Goal: Check status: Check status

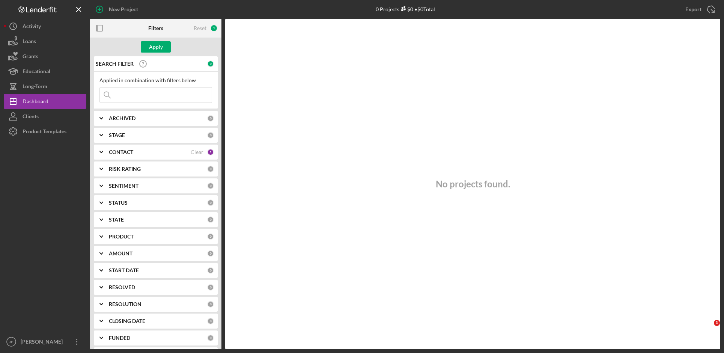
click at [121, 92] on input at bounding box center [156, 94] width 112 height 15
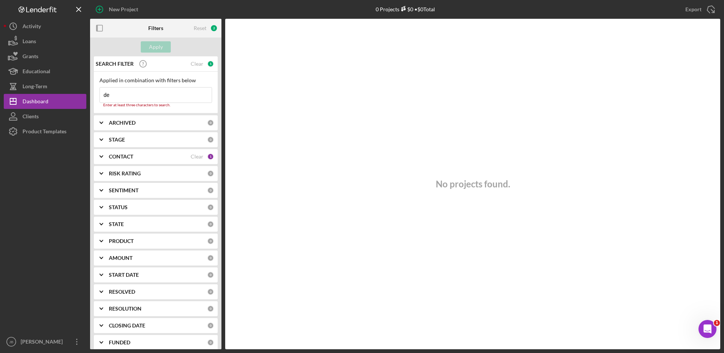
type input "[PERSON_NAME]"
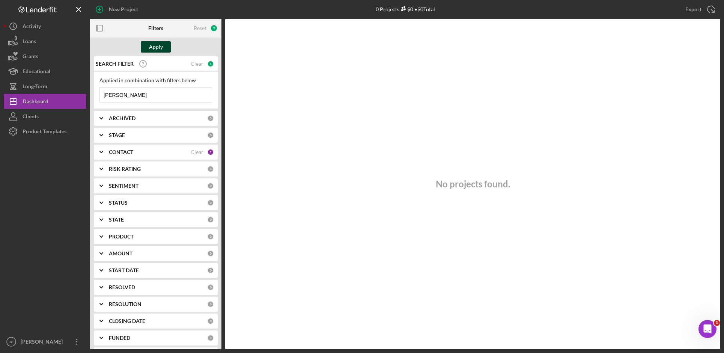
click at [151, 45] on div "Apply" at bounding box center [156, 46] width 14 height 11
click at [144, 120] on div "ARCHIVED" at bounding box center [158, 118] width 98 height 6
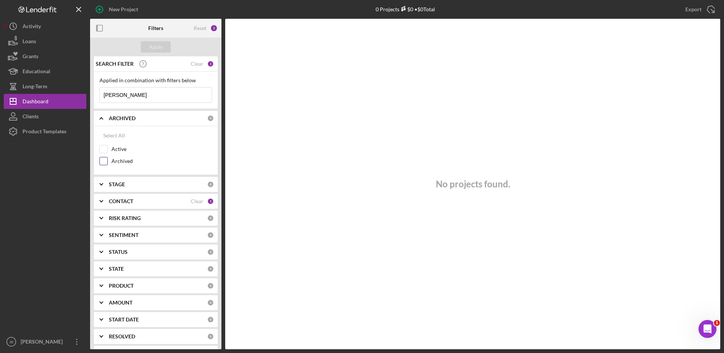
click at [136, 158] on label "Archived" at bounding box center [161, 161] width 101 height 8
click at [107, 158] on input "Archived" at bounding box center [104, 161] width 8 height 8
checkbox input "true"
click at [164, 51] on button "Apply" at bounding box center [156, 46] width 30 height 11
click at [108, 150] on div "Active" at bounding box center [155, 151] width 113 height 12
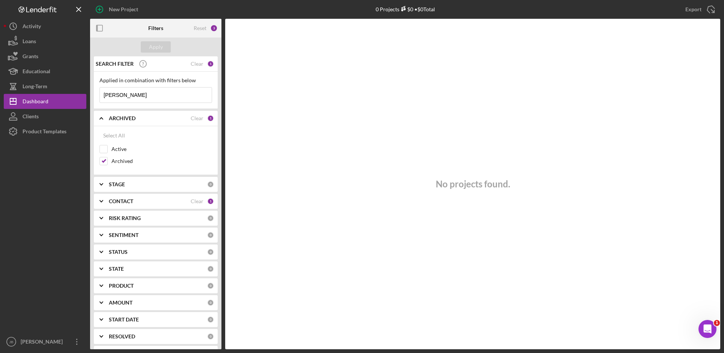
click at [99, 147] on div "Select All Active Archived" at bounding box center [156, 150] width 124 height 49
click at [106, 145] on div at bounding box center [103, 149] width 8 height 8
click at [100, 148] on input "Active" at bounding box center [104, 149] width 8 height 8
checkbox input "true"
click at [163, 49] on button "Apply" at bounding box center [156, 46] width 30 height 11
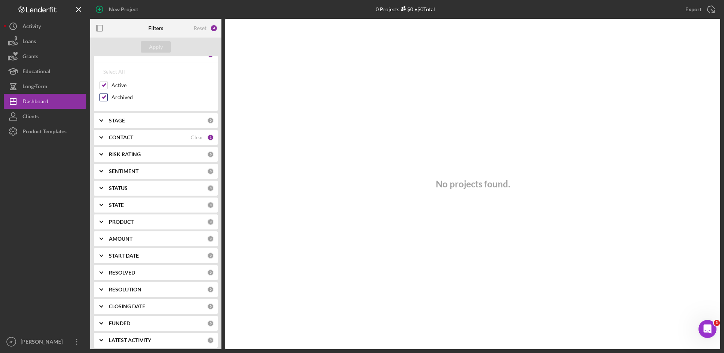
scroll to position [68, 0]
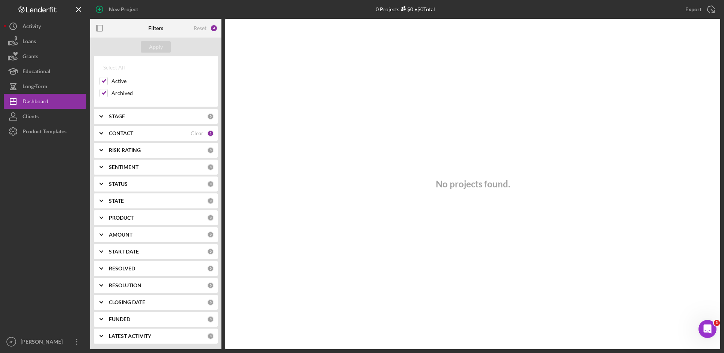
click at [173, 133] on div "CONTACT" at bounding box center [150, 133] width 82 height 6
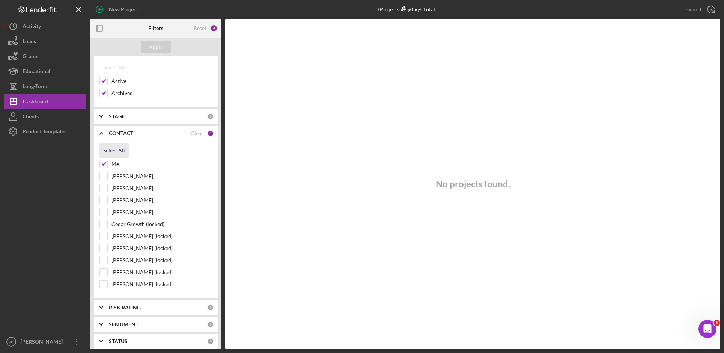
click at [119, 149] on div "Select All" at bounding box center [114, 150] width 22 height 15
checkbox input "true"
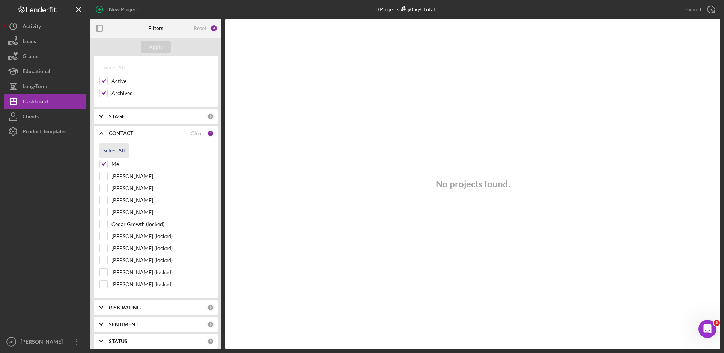
checkbox input "true"
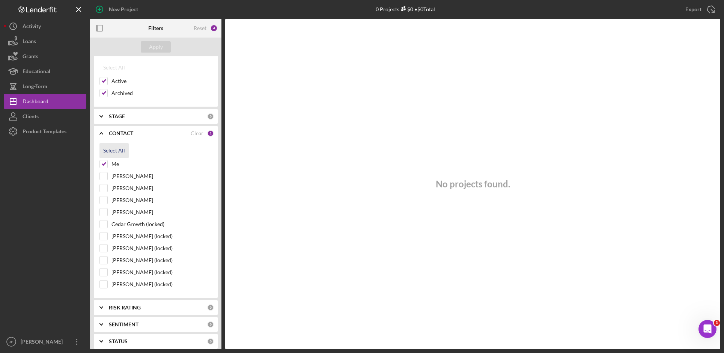
checkbox input "true"
click at [167, 48] on button "Apply" at bounding box center [156, 46] width 30 height 11
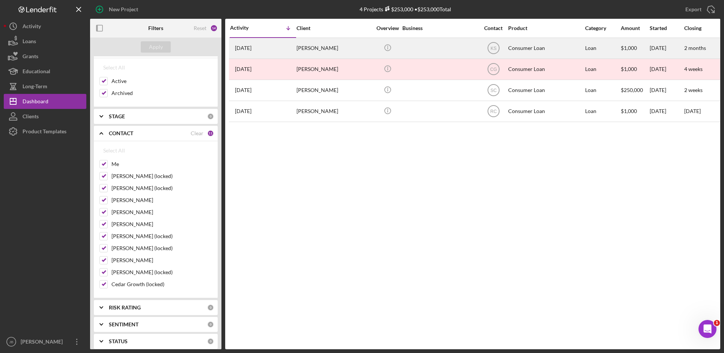
click at [331, 45] on div "[PERSON_NAME]" at bounding box center [333, 48] width 75 height 20
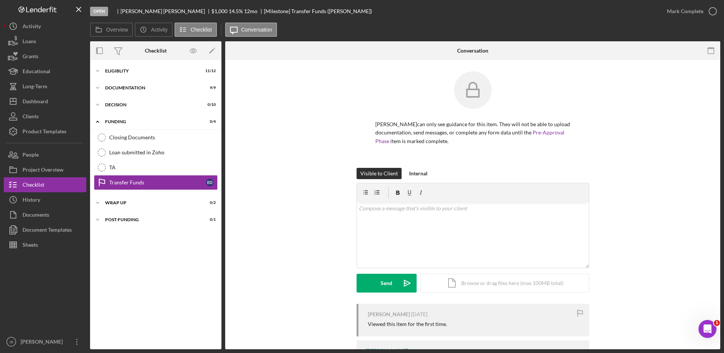
click at [285, 152] on div "[PERSON_NAME] can only see guidance for this item. They will not be able to upl…" at bounding box center [472, 119] width 472 height 96
click at [135, 90] on div "Icon/Expander Documentation 9 / 9" at bounding box center [155, 87] width 131 height 15
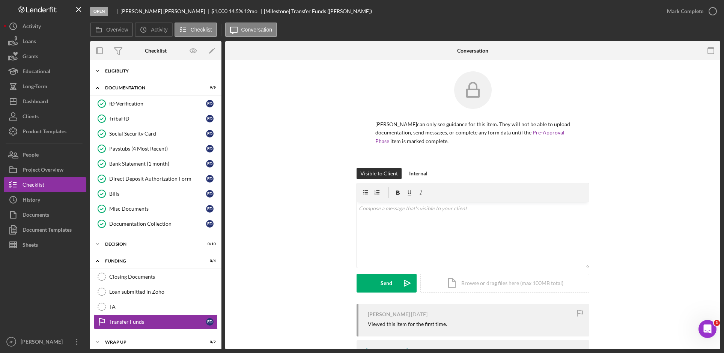
click at [121, 68] on div "Icon/Expander Eligiblity 11 / 12" at bounding box center [155, 70] width 131 height 15
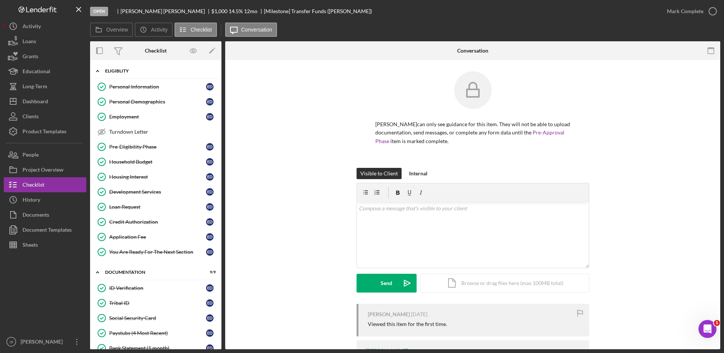
click at [121, 70] on div "Eligiblity" at bounding box center [158, 71] width 107 height 5
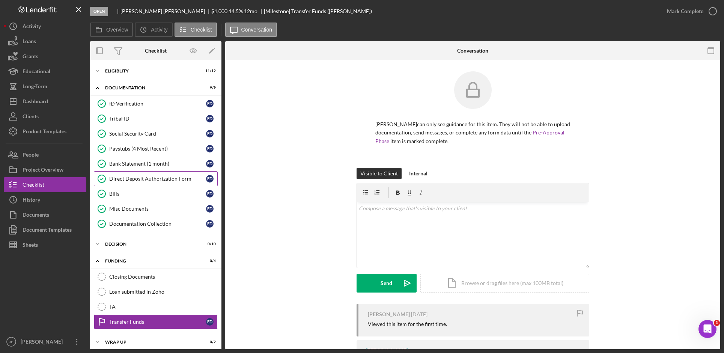
click at [176, 182] on link "Direct Deposit Authorization Form Direct Deposit Authorization Form E D" at bounding box center [156, 178] width 124 height 15
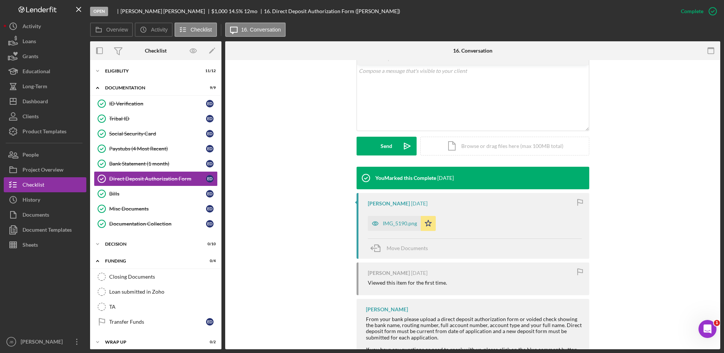
scroll to position [150, 0]
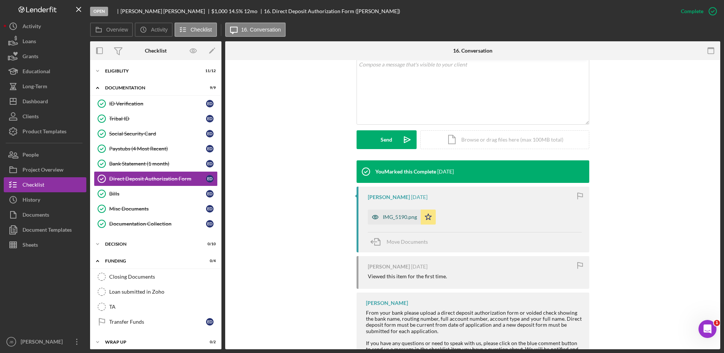
click at [385, 216] on div "IMG_5190.png" at bounding box center [400, 217] width 34 height 6
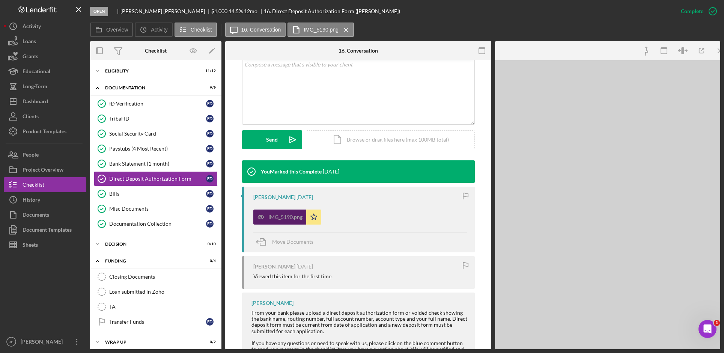
click at [385, 216] on div "IMG_5190.png Icon/Star" at bounding box center [360, 215] width 214 height 19
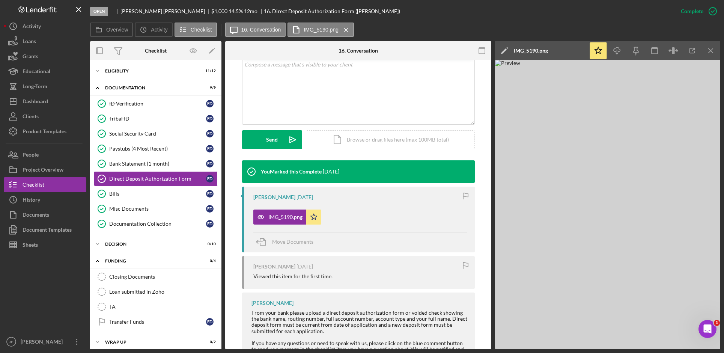
click at [693, 175] on img at bounding box center [607, 204] width 225 height 289
click at [604, 261] on img at bounding box center [607, 204] width 225 height 289
click at [543, 51] on div "IMG_5190.png" at bounding box center [531, 51] width 34 height 6
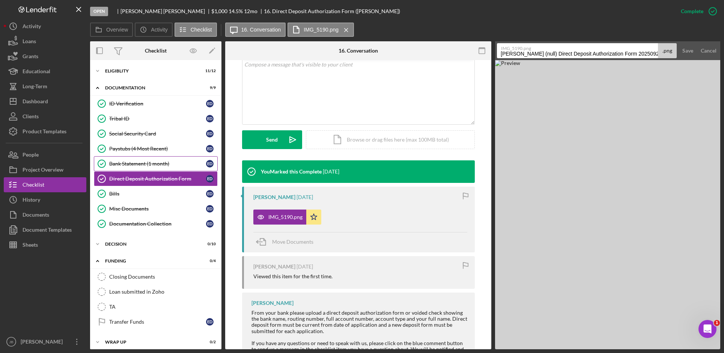
click at [148, 166] on div "Bank Statement (1 month)" at bounding box center [157, 164] width 97 height 6
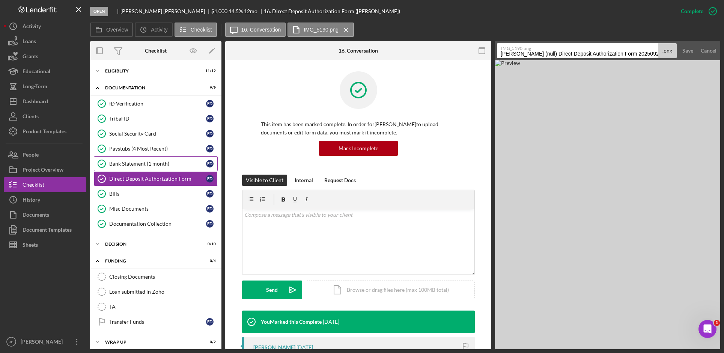
click at [148, 166] on div "Bank Statement (1 month)" at bounding box center [157, 164] width 97 height 6
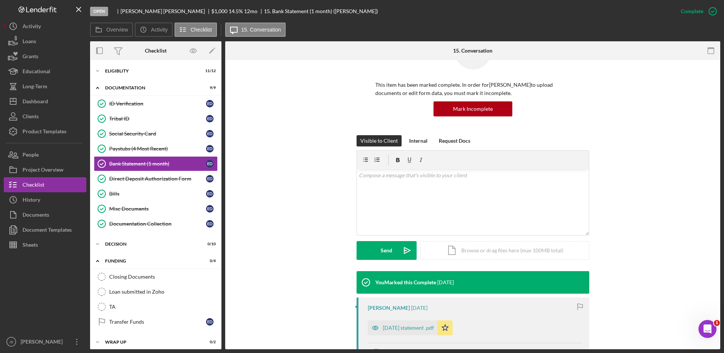
scroll to position [113, 0]
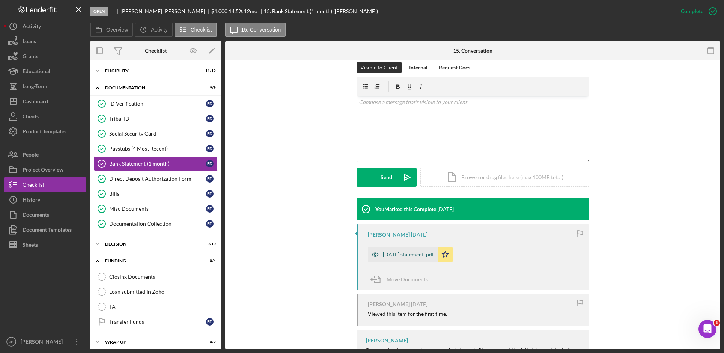
click at [418, 259] on div "[DATE] statement .pdf" at bounding box center [403, 254] width 70 height 15
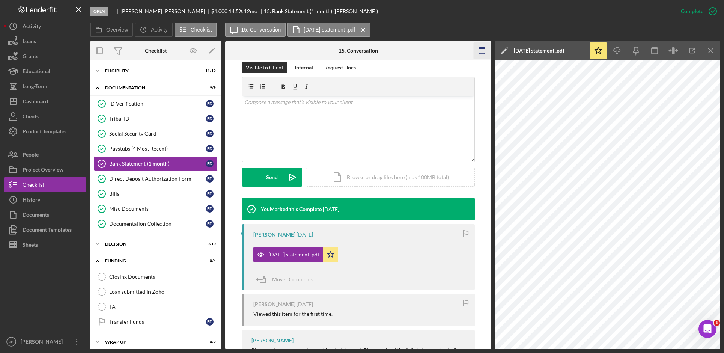
click at [708, 53] on icon "Icon/Menu Close" at bounding box center [710, 50] width 17 height 17
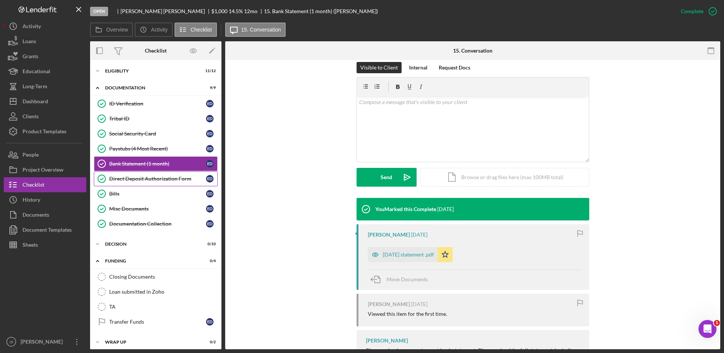
click at [169, 179] on div "Direct Deposit Authorization Form" at bounding box center [157, 179] width 97 height 6
